Goal: Find specific page/section: Find specific page/section

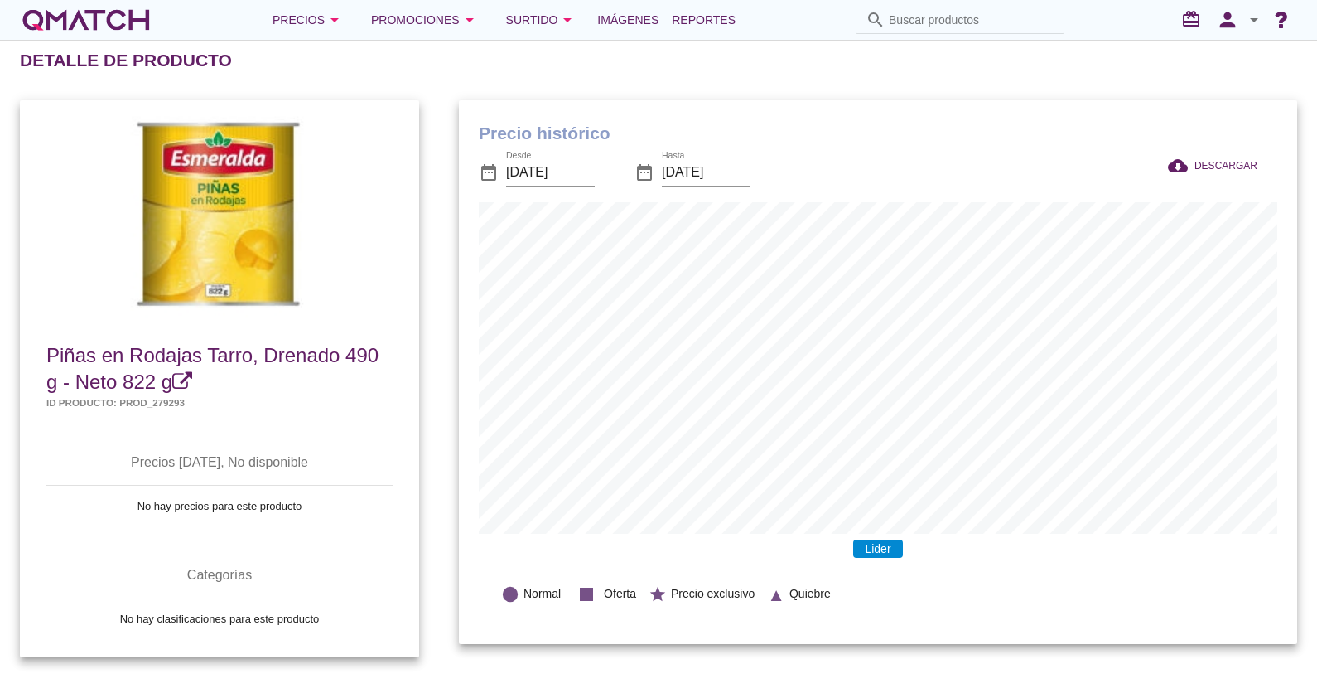
scroll to position [543, 838]
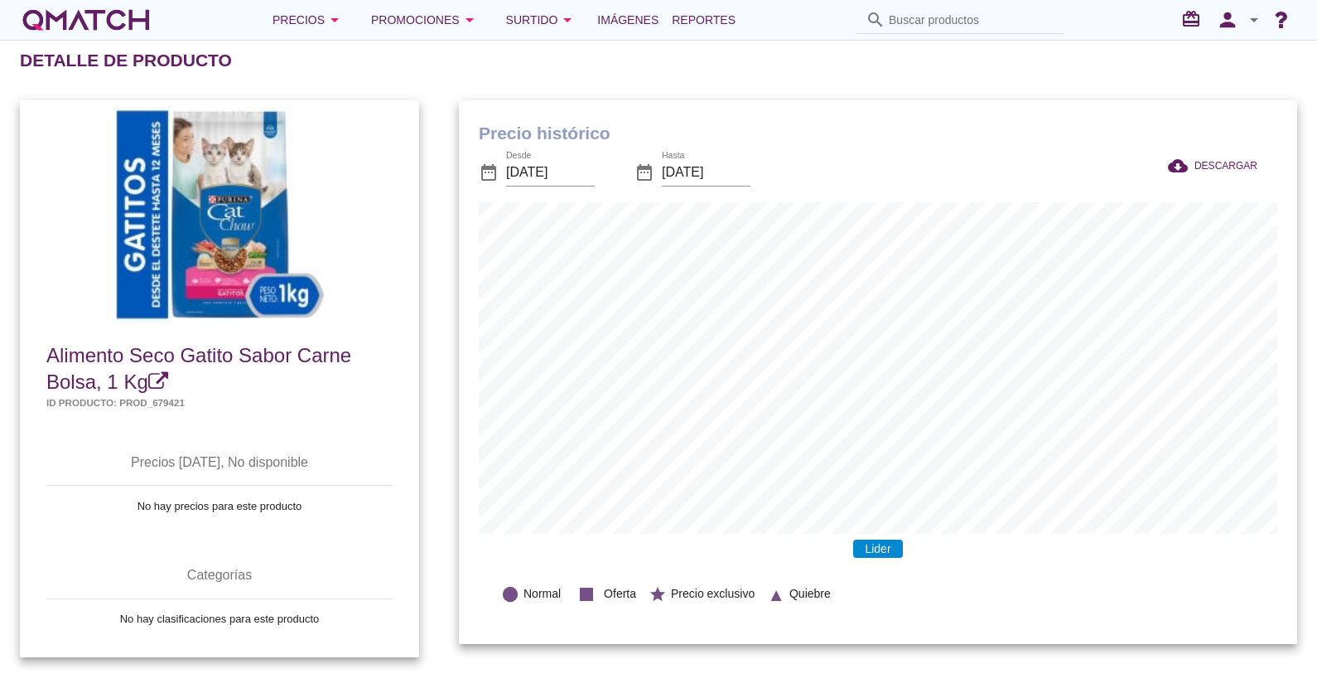
scroll to position [543, 838]
